Goal: Information Seeking & Learning: Find specific fact

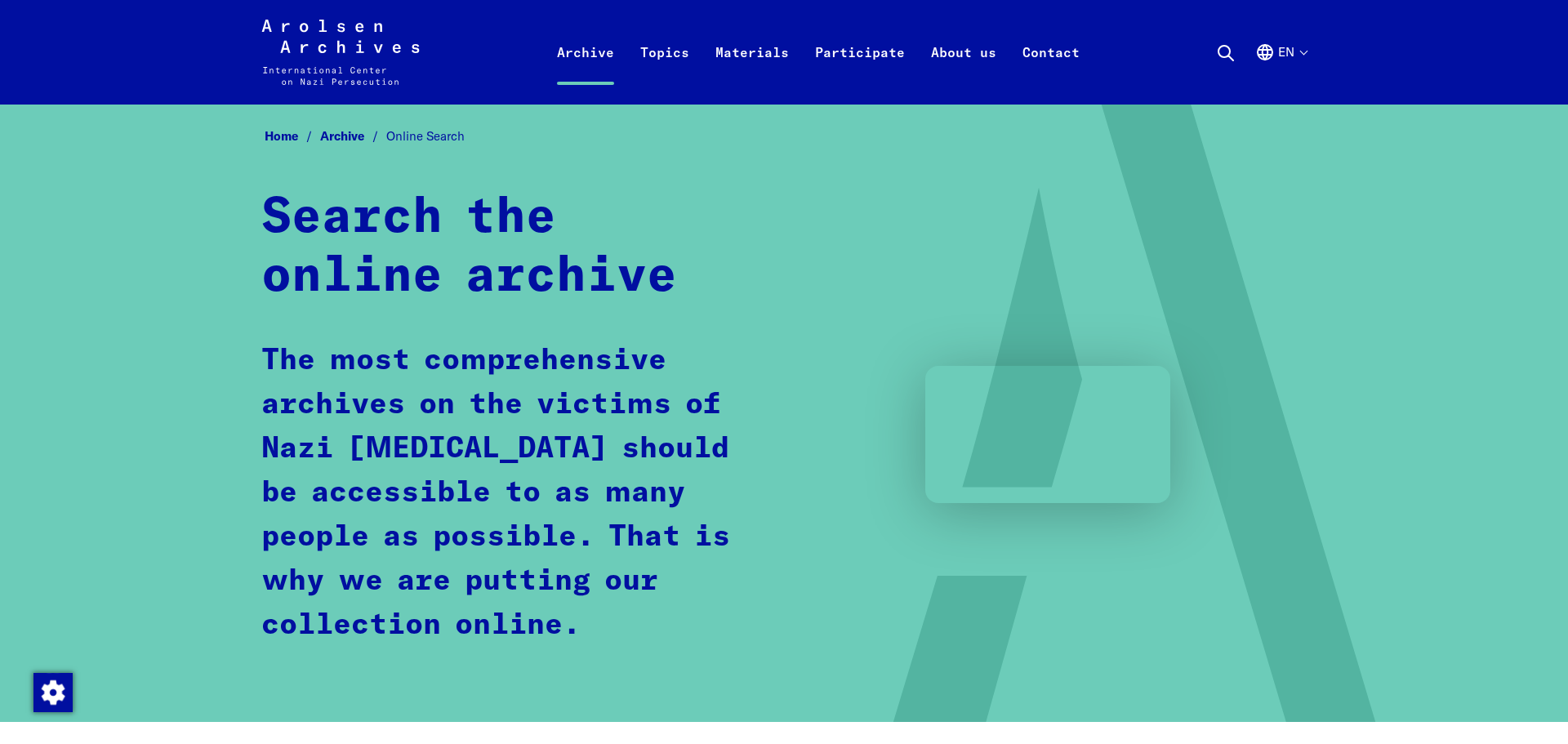
click at [954, 299] on div "Search the online archive The most comprehensive archives on the victims of Naz…" at bounding box center [784, 435] width 1045 height 492
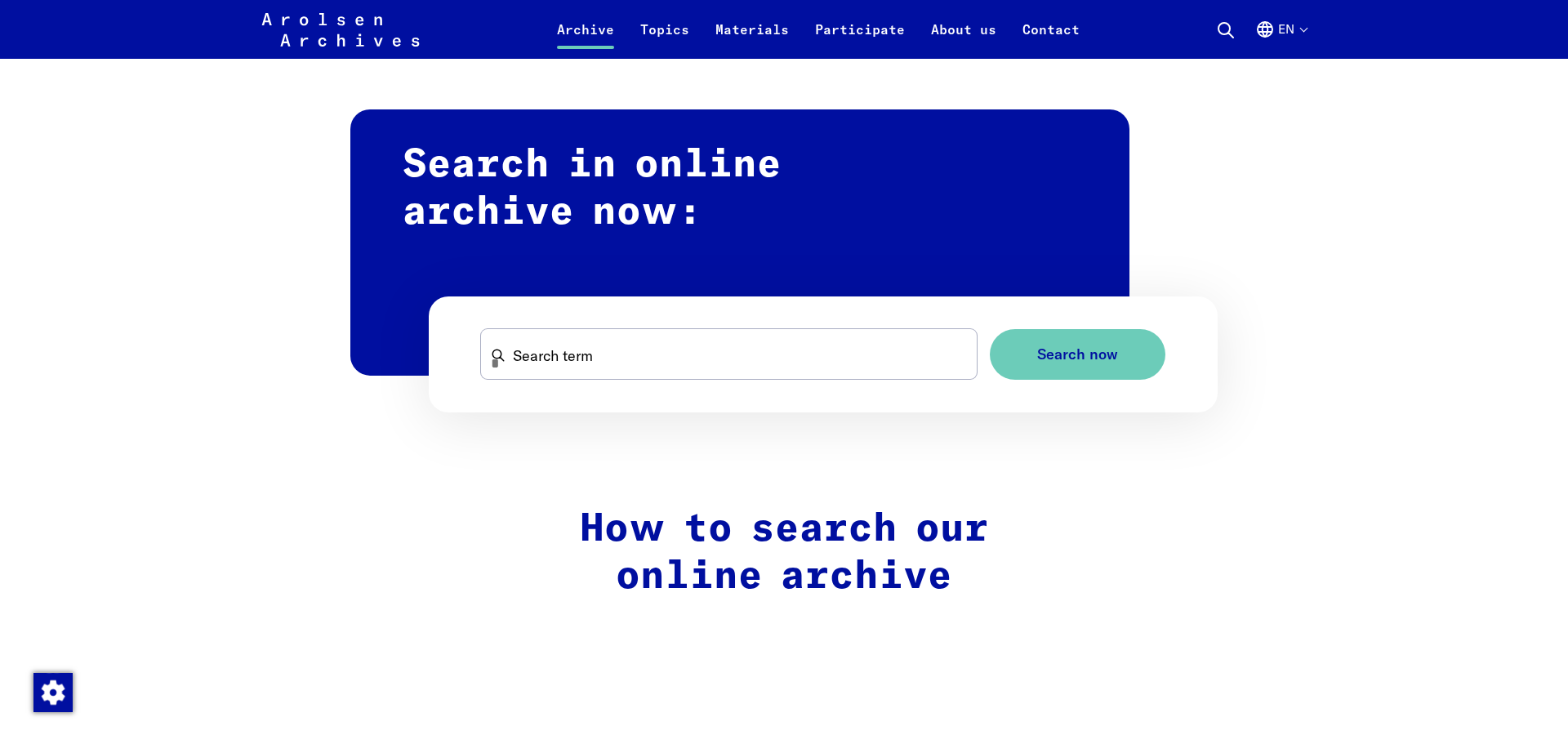
scroll to position [981, 0]
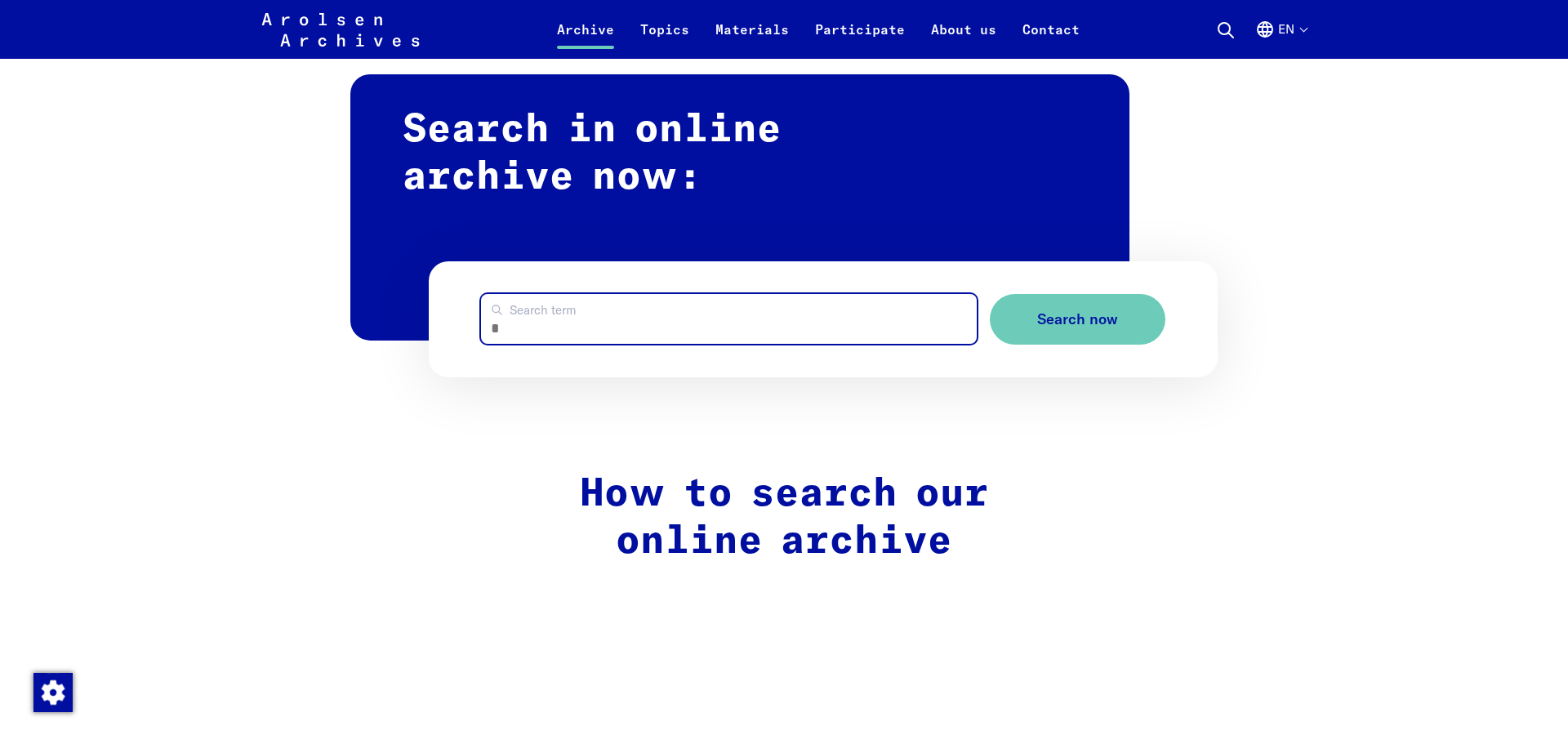
click at [582, 308] on input "Search term" at bounding box center [728, 318] width 496 height 49
type input "******"
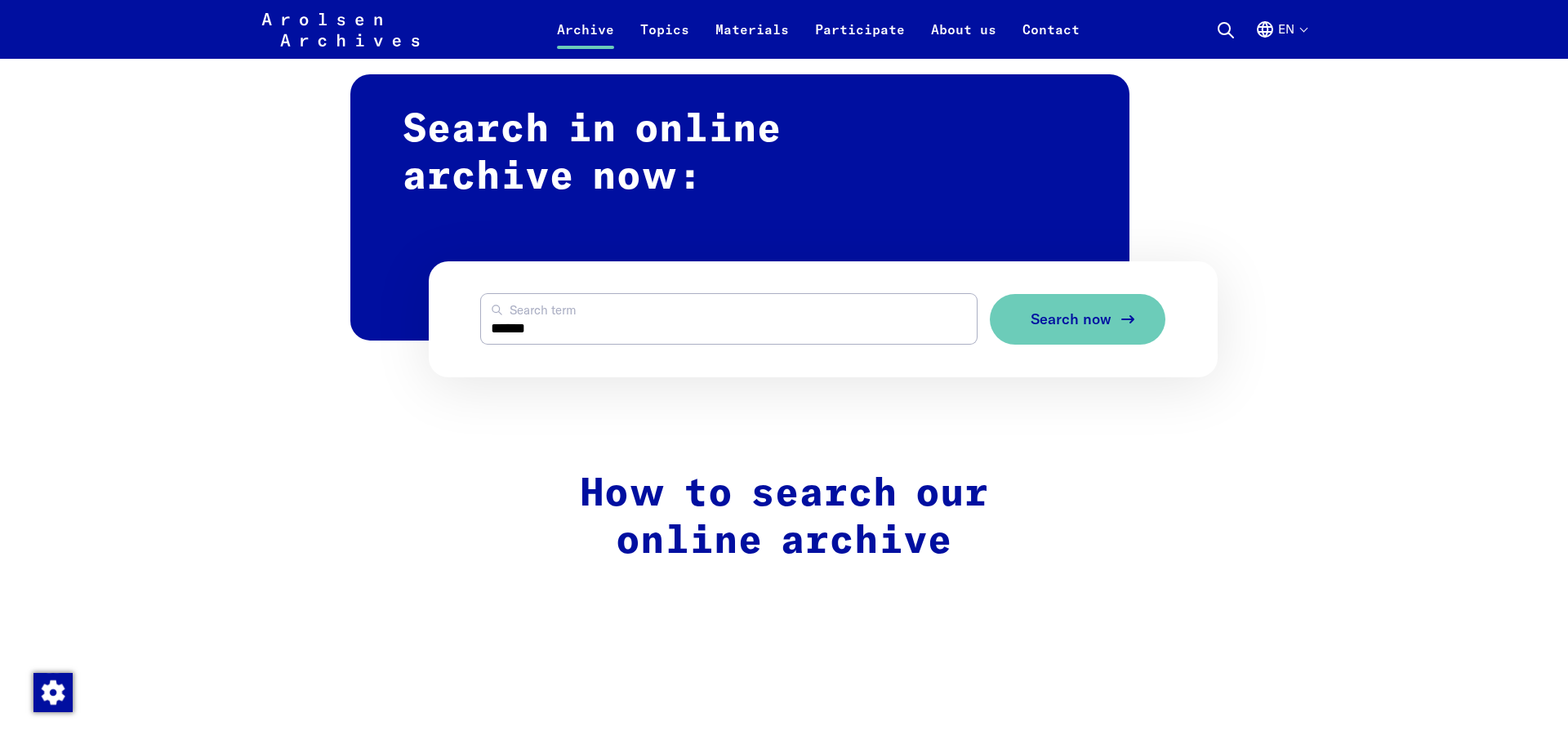
click at [1081, 336] on button "Search now" at bounding box center [1077, 319] width 176 height 51
click at [1058, 334] on button "Search now" at bounding box center [1077, 319] width 176 height 51
click at [835, 346] on form "****** Search term Search now" at bounding box center [823, 320] width 789 height 116
click at [1298, 30] on button "en" at bounding box center [1281, 39] width 51 height 39
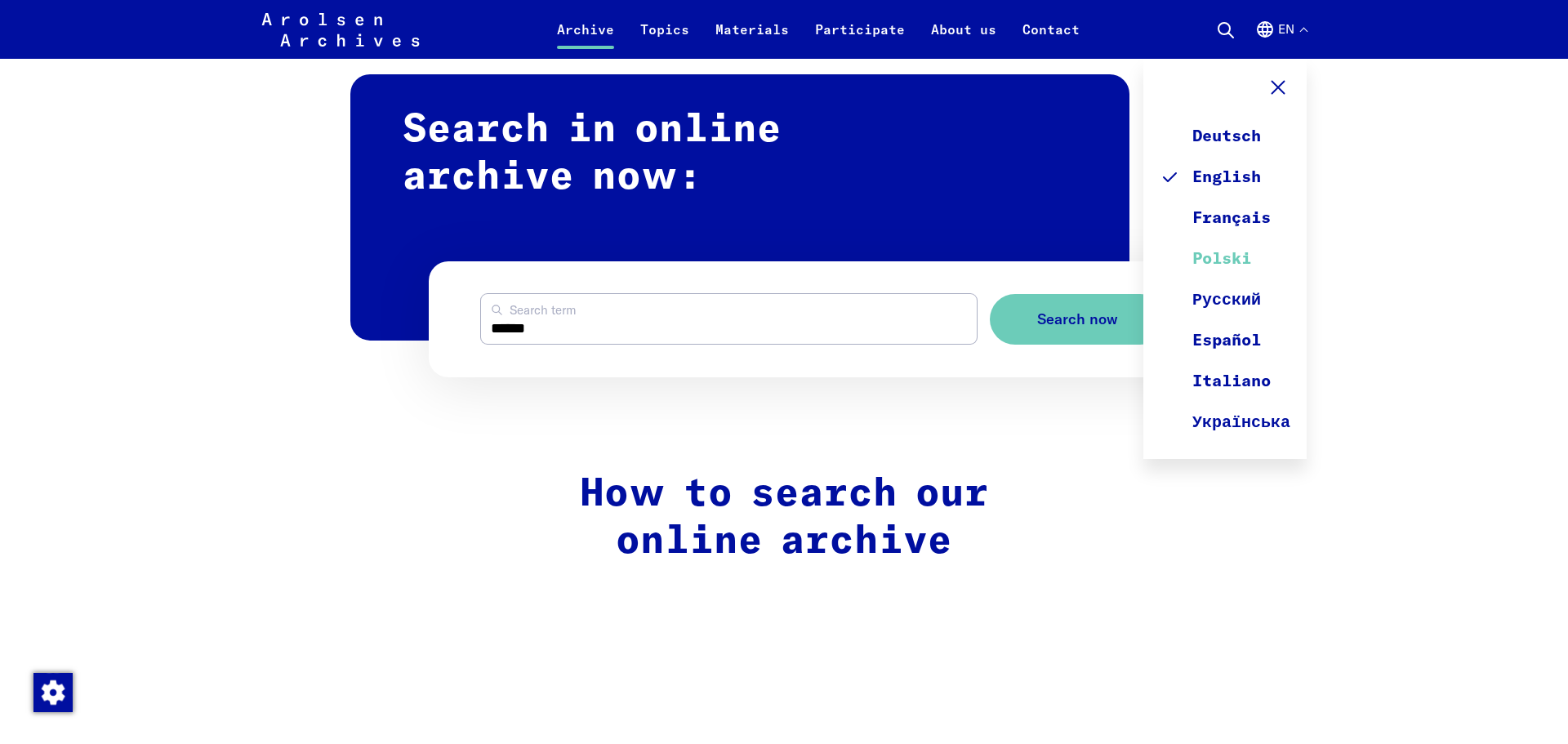
click at [1233, 263] on link "Polski" at bounding box center [1225, 259] width 131 height 41
click at [1215, 255] on link "Polski" at bounding box center [1225, 259] width 131 height 41
click at [1195, 219] on link "Français" at bounding box center [1225, 218] width 131 height 41
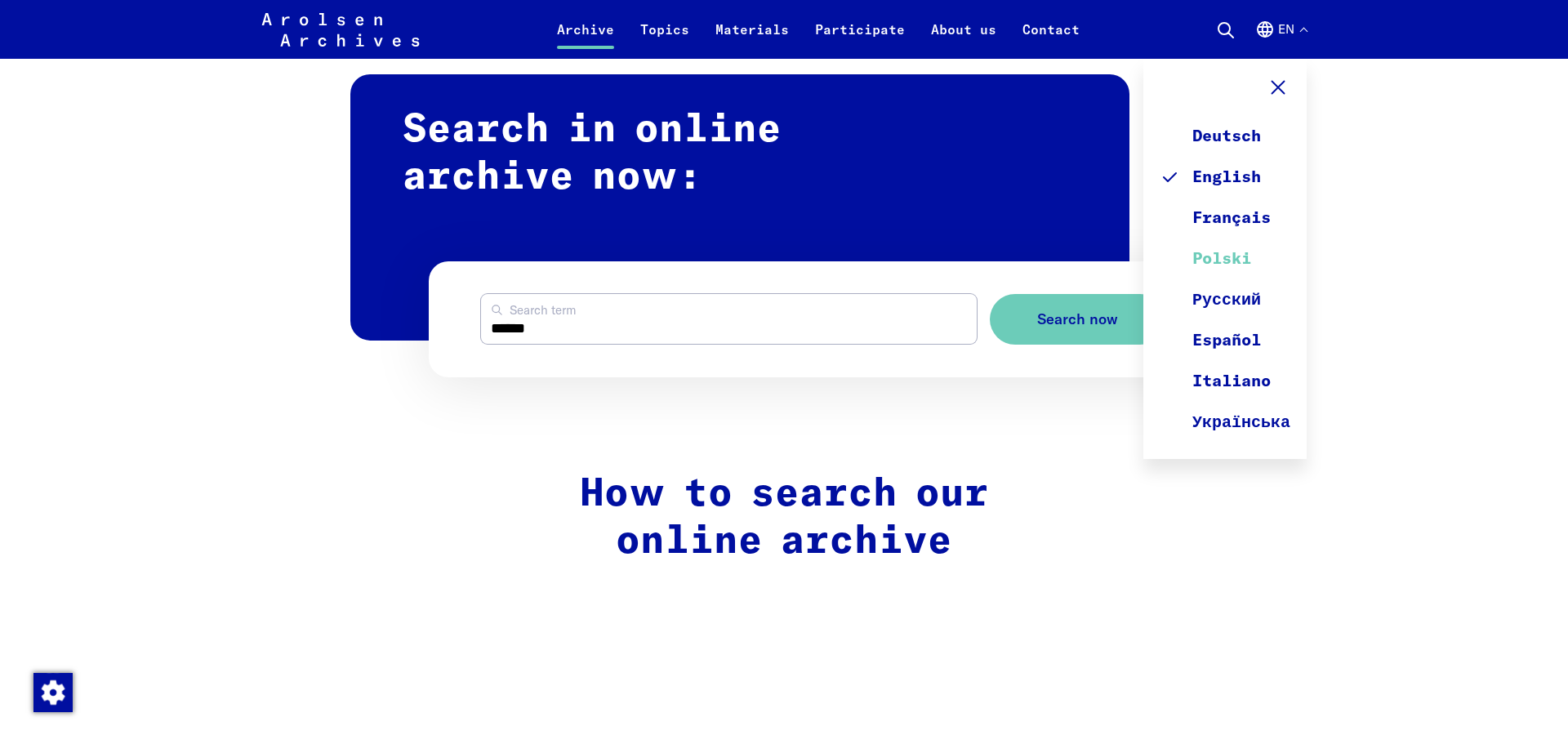
click at [1202, 268] on link "Polski" at bounding box center [1225, 259] width 131 height 41
click at [1205, 259] on link "Polski" at bounding box center [1225, 259] width 131 height 41
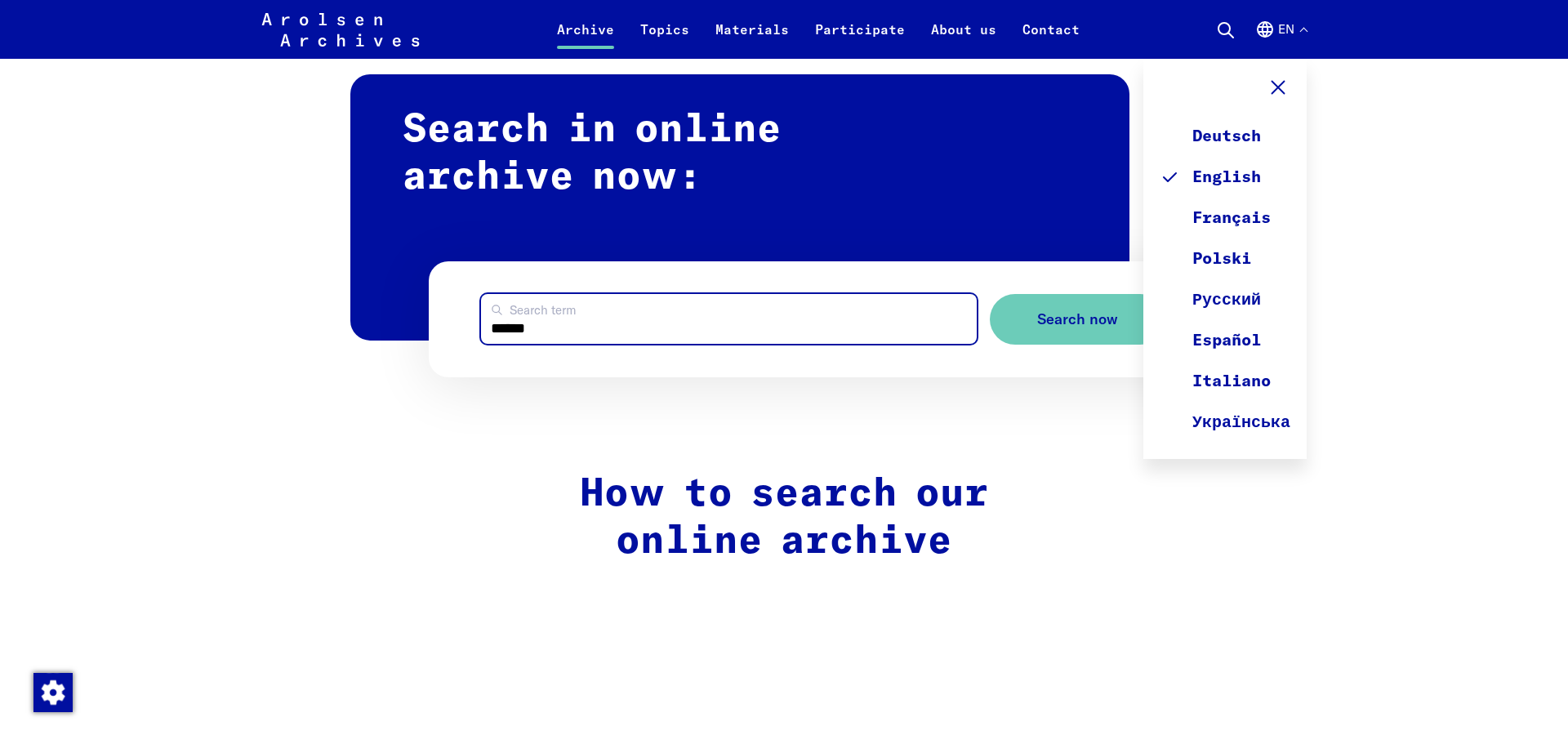
click at [561, 336] on input "******" at bounding box center [728, 318] width 496 height 49
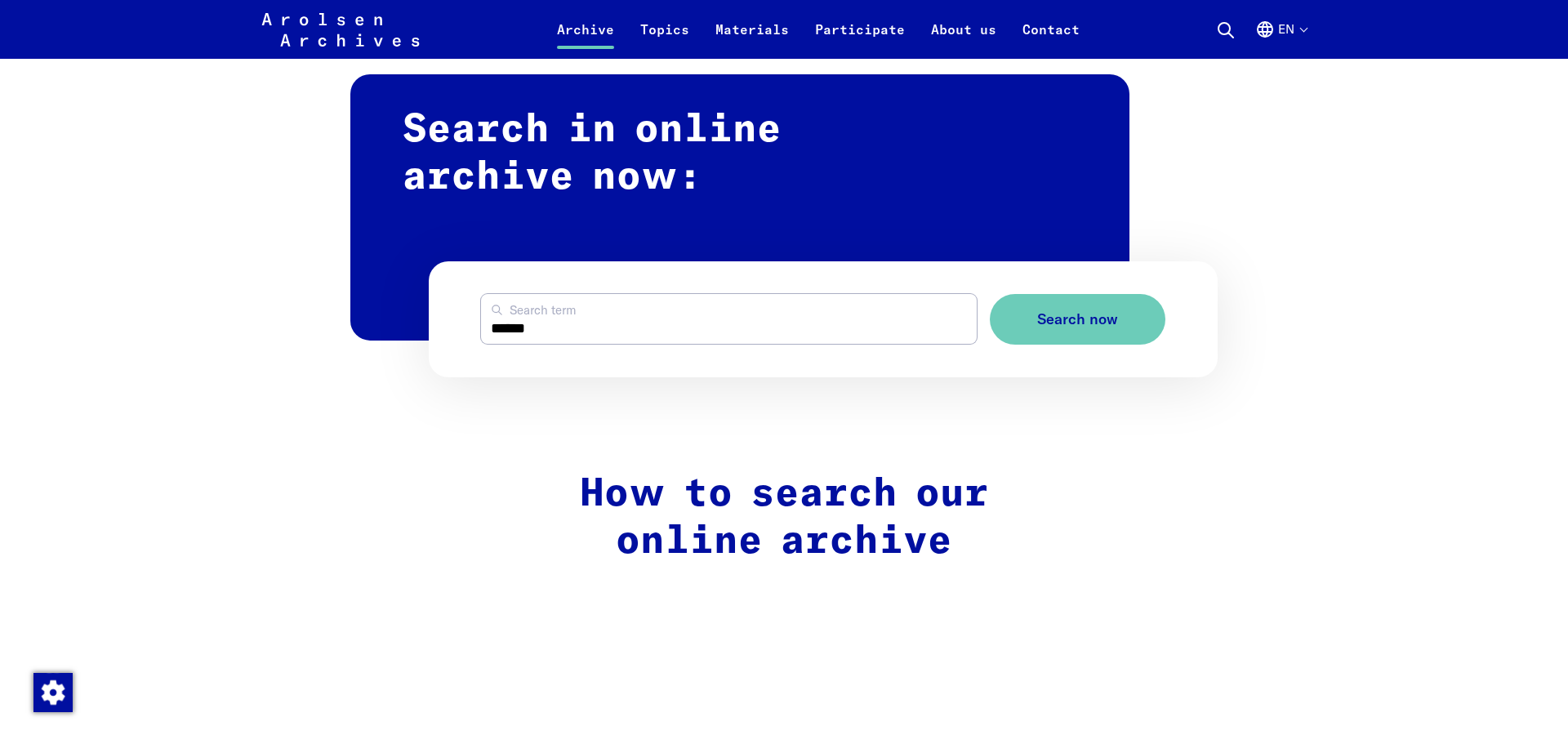
click at [1267, 23] on icon "English, language selection" at bounding box center [1265, 29] width 19 height 19
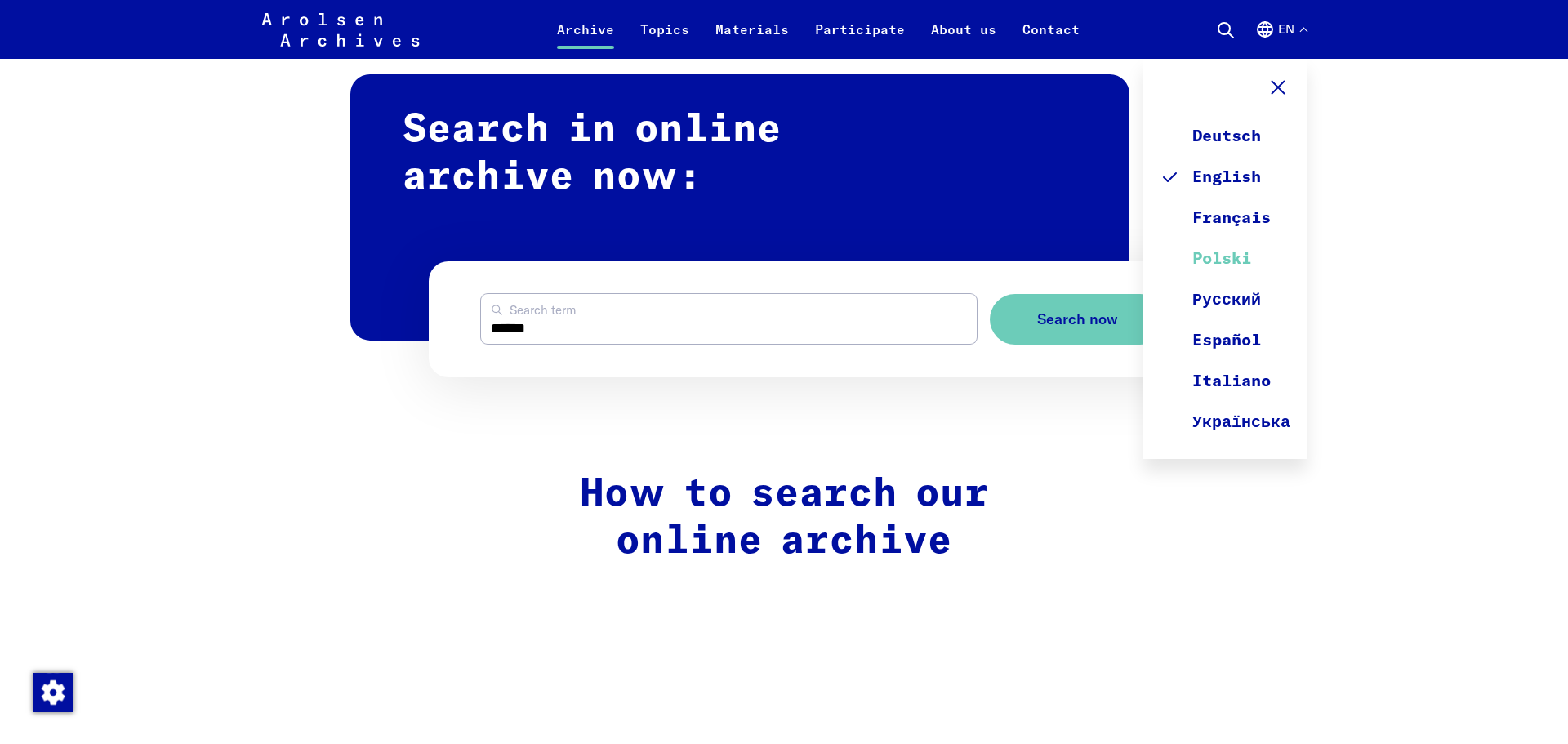
click at [1208, 268] on link "Polski" at bounding box center [1225, 259] width 131 height 41
click at [1223, 253] on link "Polski" at bounding box center [1225, 259] width 131 height 41
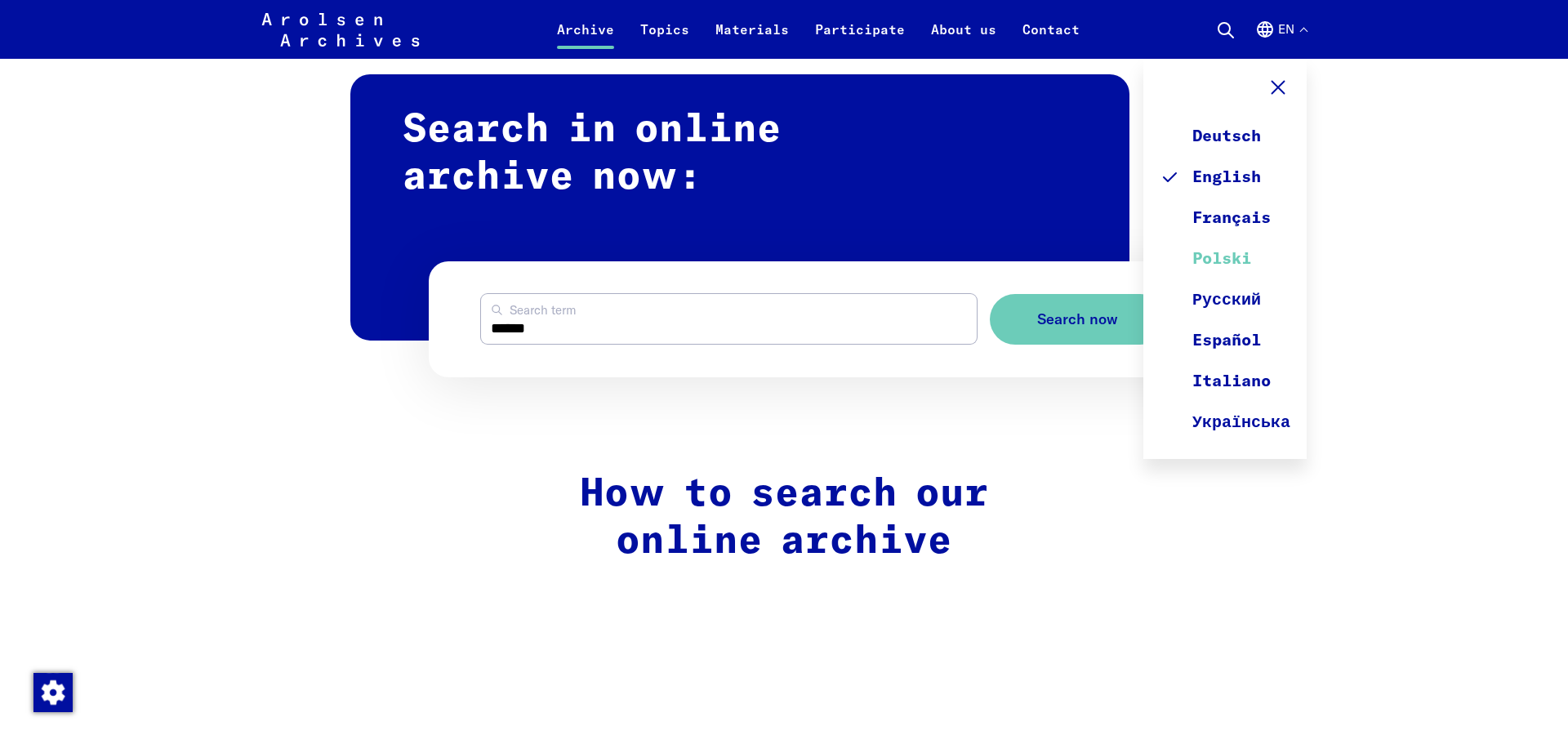
click at [1232, 256] on link "Polski" at bounding box center [1225, 259] width 131 height 41
